Goal: Transaction & Acquisition: Purchase product/service

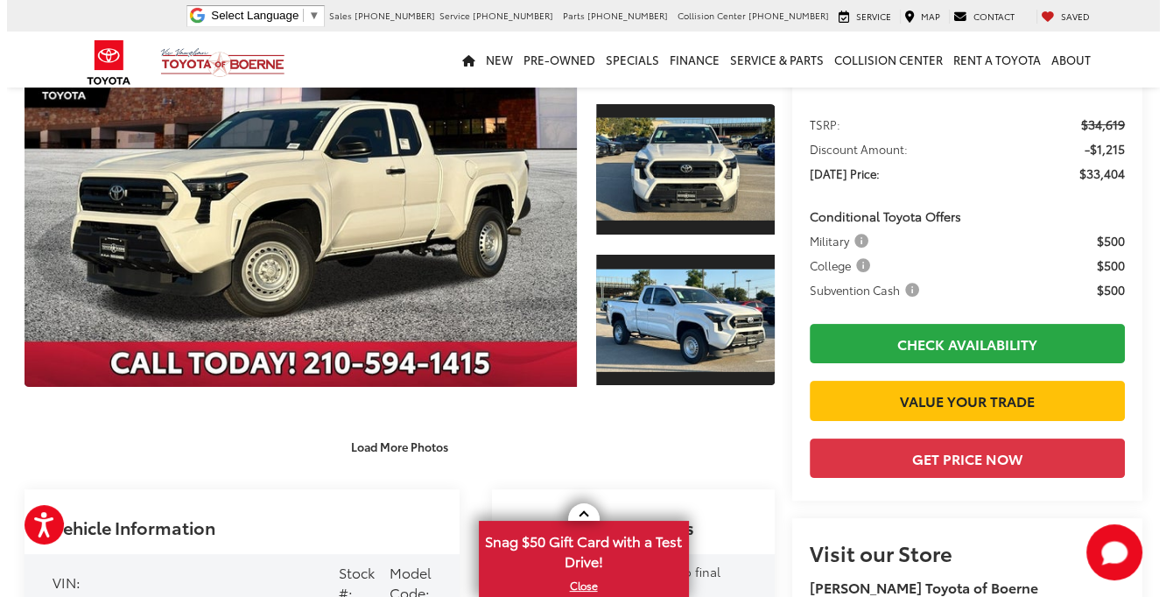
scroll to position [350, 0]
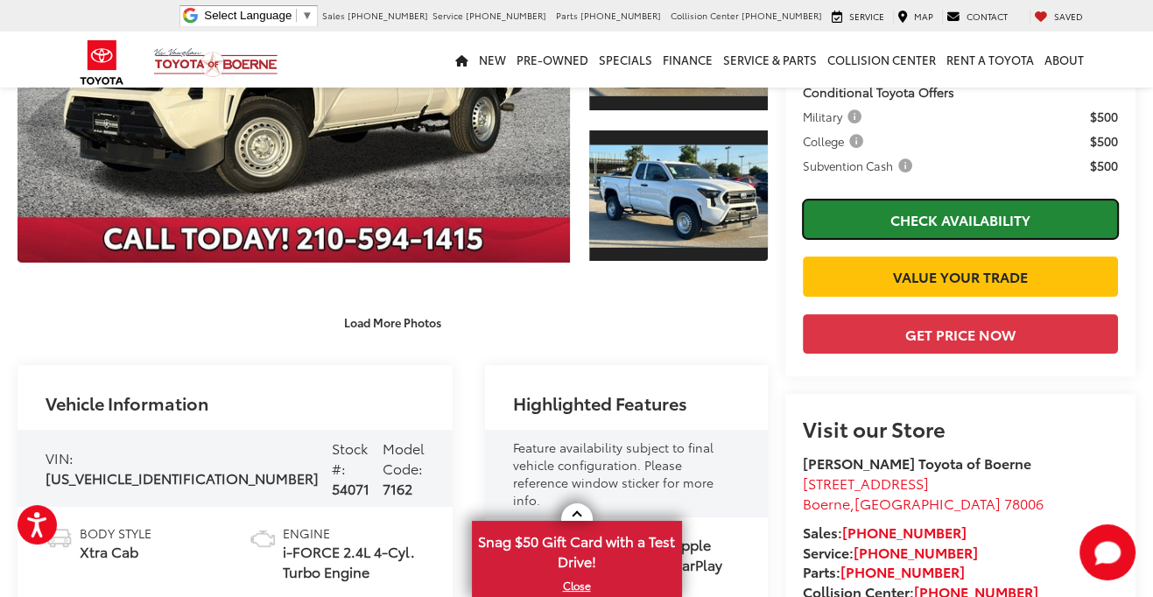
click at [909, 219] on link "Check Availability" at bounding box center [960, 219] width 315 height 39
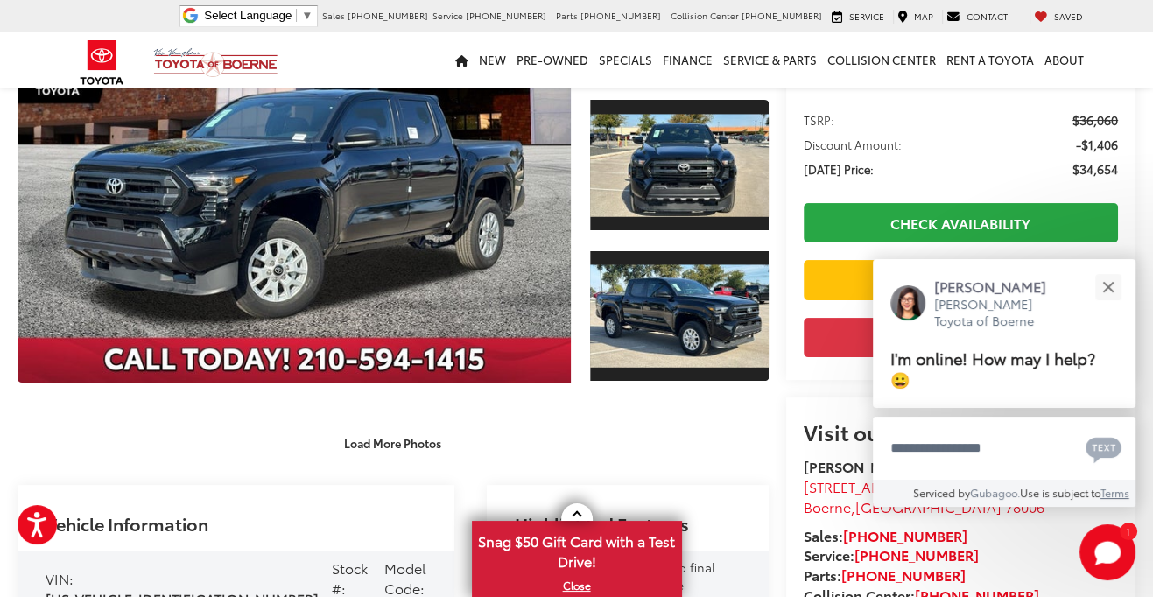
scroll to position [175, 0]
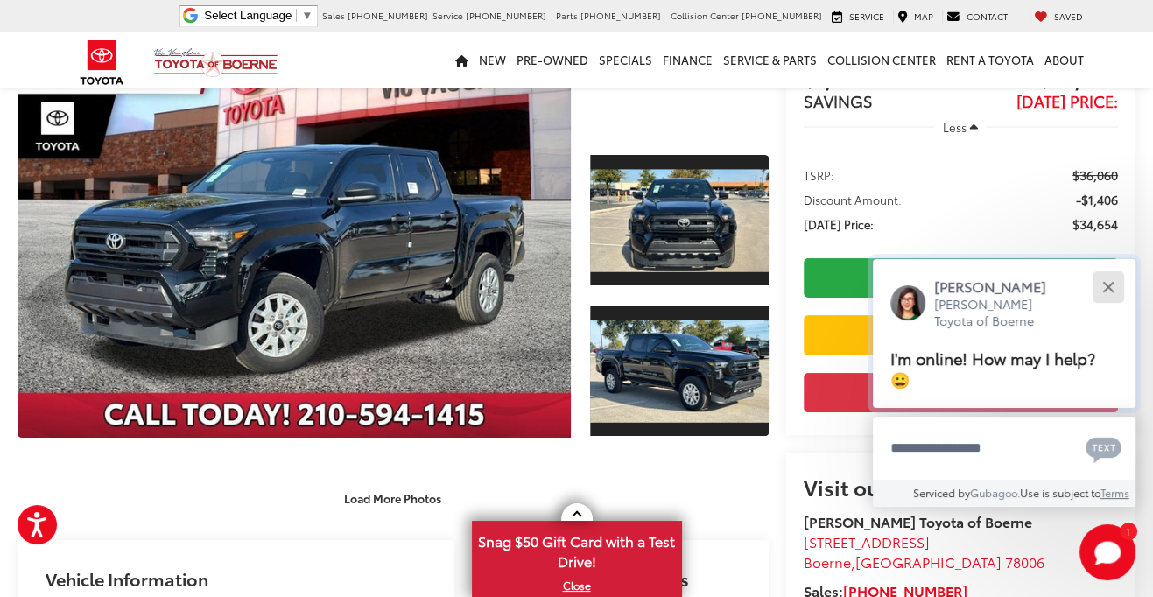
click at [1105, 281] on button "Close" at bounding box center [1108, 287] width 38 height 38
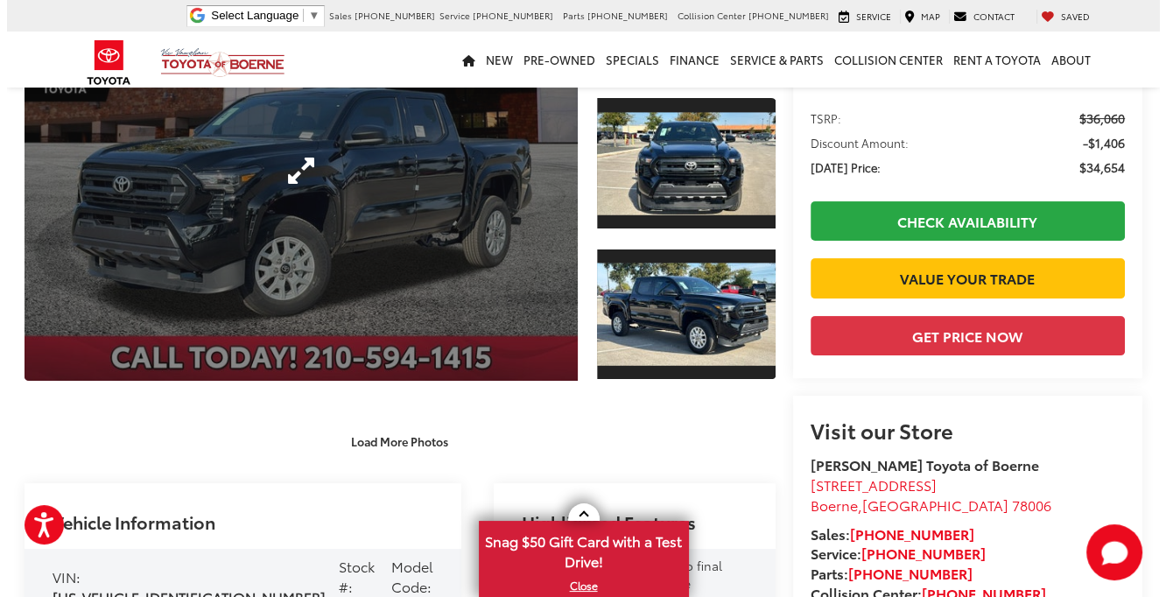
scroll to position [263, 0]
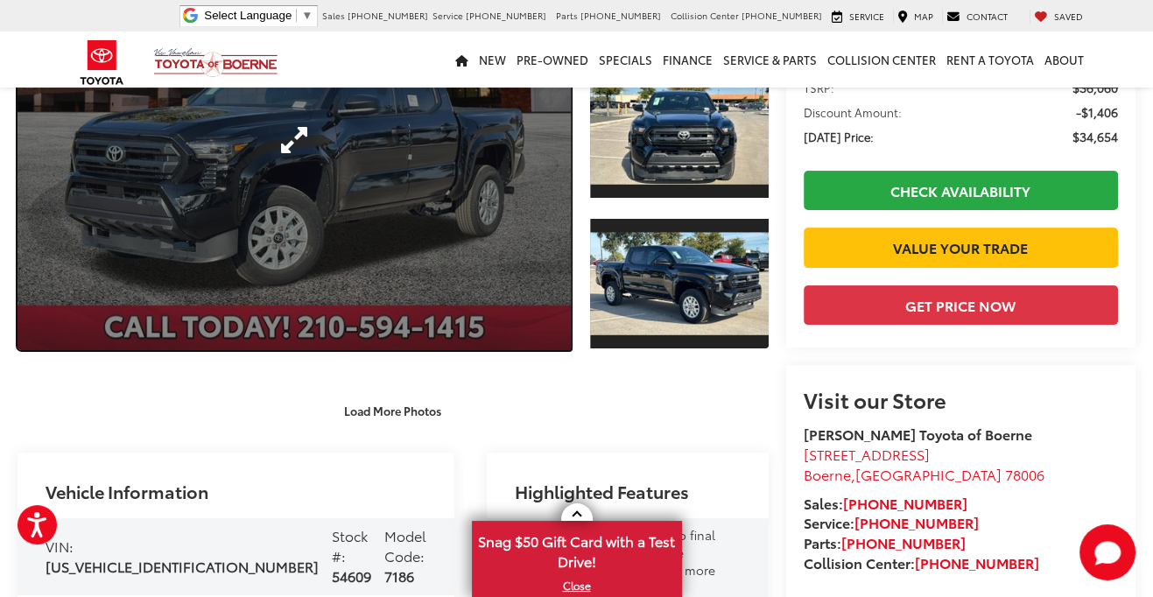
click at [462, 234] on link "Expand Photo 0" at bounding box center [294, 140] width 553 height 420
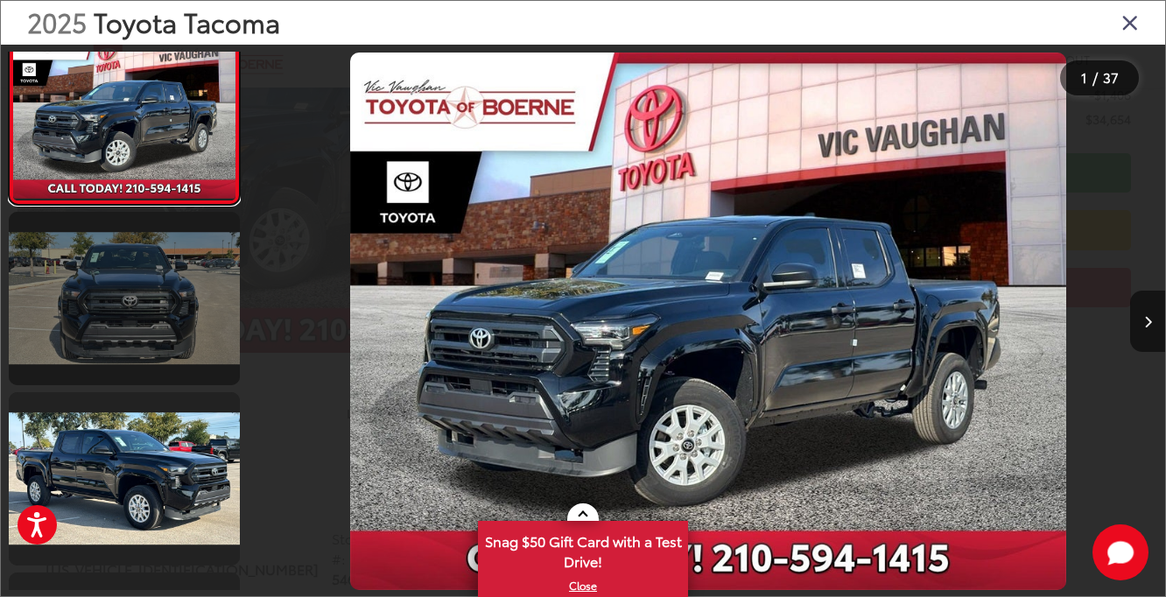
scroll to position [0, 0]
